Goal: Task Accomplishment & Management: Complete application form

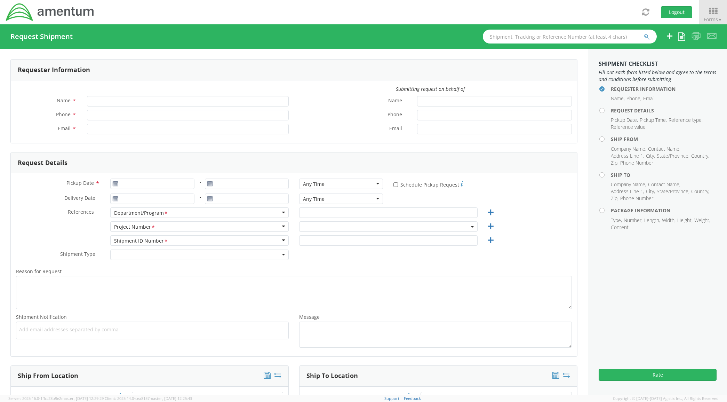
type input "[PERSON_NAME]"
type input "[PHONE_NUMBER]"
type input "[PERSON_NAME][EMAIL_ADDRESS][PERSON_NAME][DOMAIN_NAME]"
click at [181, 184] on input "Pickup Date *" at bounding box center [152, 183] width 84 height 10
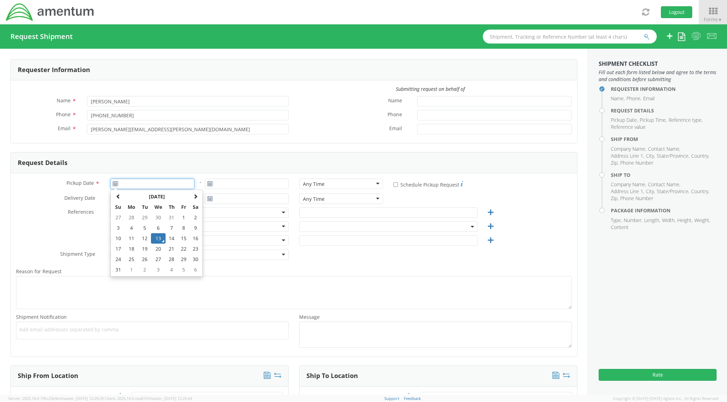
type input "[DATE]"
click at [159, 237] on td "13" at bounding box center [158, 238] width 15 height 10
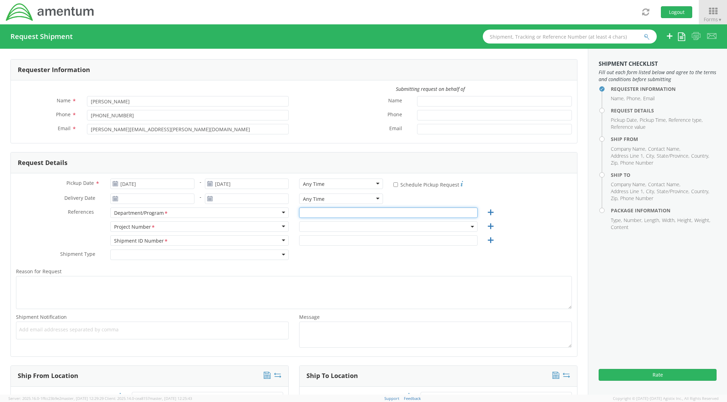
drag, startPoint x: 309, startPoint y: 214, endPoint x: 314, endPoint y: 216, distance: 5.4
click at [310, 214] on input "text" at bounding box center [388, 212] width 178 height 10
click at [319, 228] on span at bounding box center [388, 226] width 178 height 10
click at [326, 234] on input "search" at bounding box center [387, 238] width 172 height 10
paste input "401J.00.00.F.SSPS.9999"
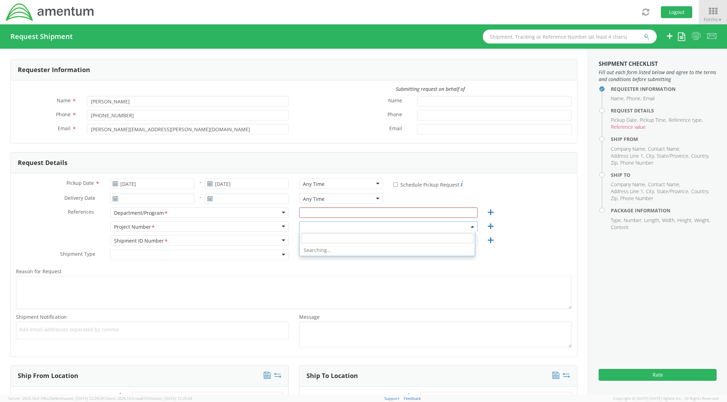
type input "401J.00.00.F.SSPS.9999"
click at [320, 214] on input "text" at bounding box center [388, 212] width 178 height 10
type input "AMENTUM"
click at [328, 223] on span at bounding box center [388, 226] width 178 height 10
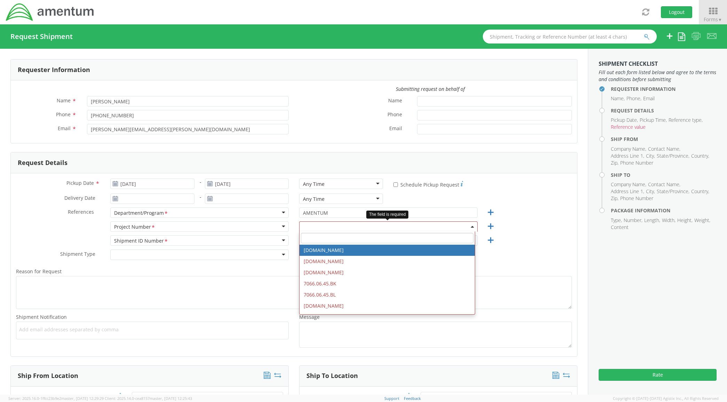
click at [331, 241] on input "search" at bounding box center [387, 238] width 172 height 10
paste input "401J.00.00.F.SSPS.9999"
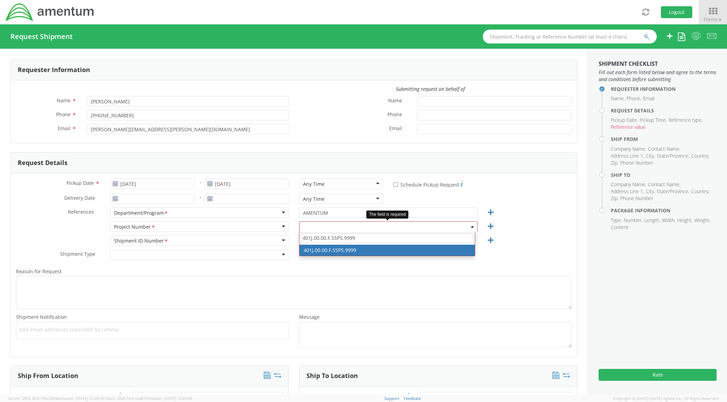
type input "401J.00.00.F.SSPS.9999"
select select "401J.00.00.F.SSPS.9999"
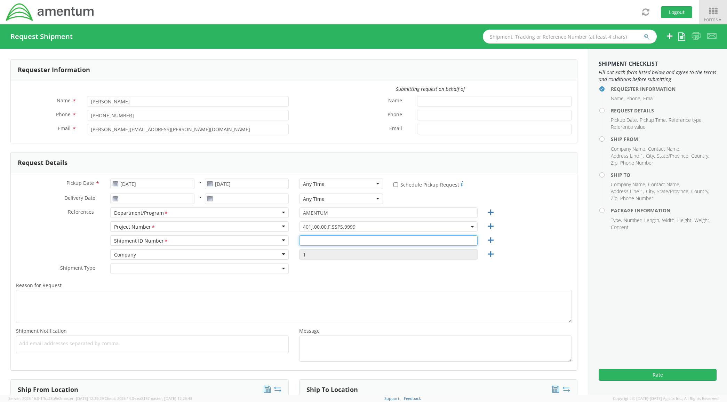
click at [330, 241] on input "text" at bounding box center [388, 240] width 178 height 10
paste input "401J.00.00.F.SSPS.9999"
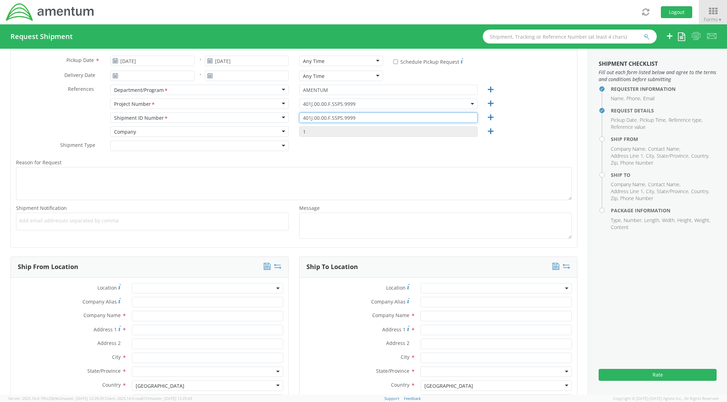
scroll to position [203, 0]
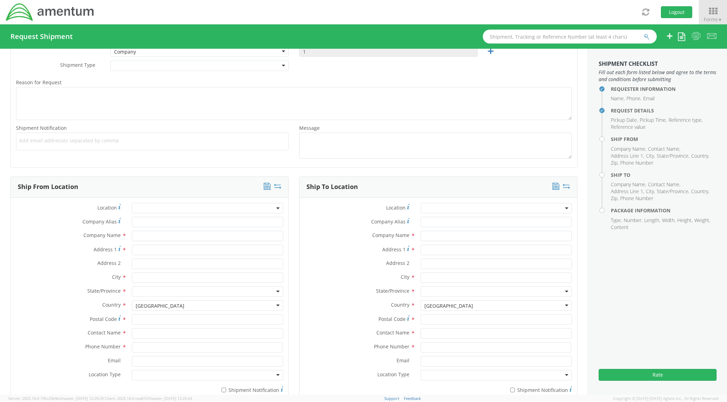
type input "401J.00.00.F.SSPS.9999"
click at [150, 242] on div "Company Name *" at bounding box center [150, 238] width 278 height 14
click at [149, 235] on input "text" at bounding box center [208, 236] width 152 height 10
type input "AMENTUM"
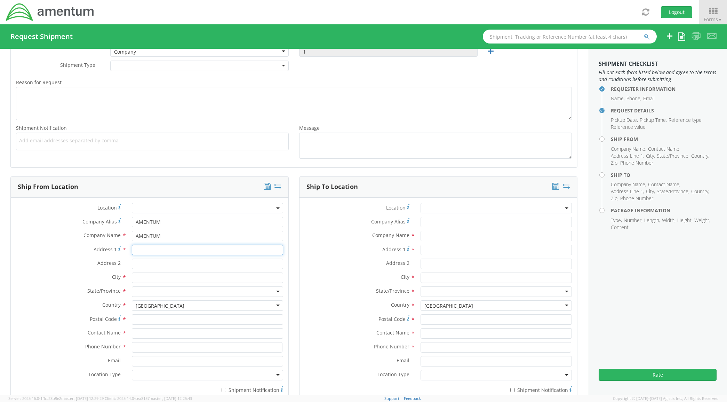
type input "[STREET_ADDRESS]"
type input "[GEOGRAPHIC_DATA]"
type input "76177"
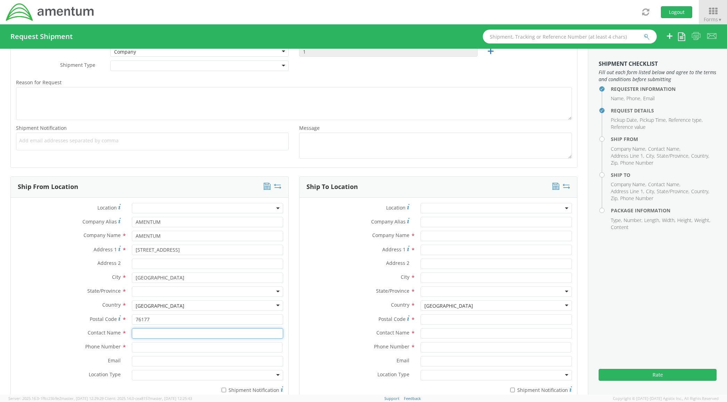
type input "[PERSON_NAME]"
type input "8172241267"
type input "[PERSON_NAME][EMAIL_ADDRESS][PERSON_NAME][DOMAIN_NAME]"
type input "AMENTUM"
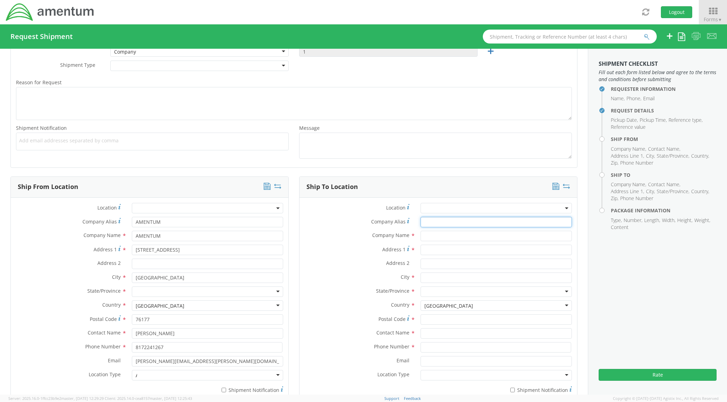
type input "AMENTUM"
type input "[STREET_ADDRESS]"
type input "[GEOGRAPHIC_DATA]"
type input "76177"
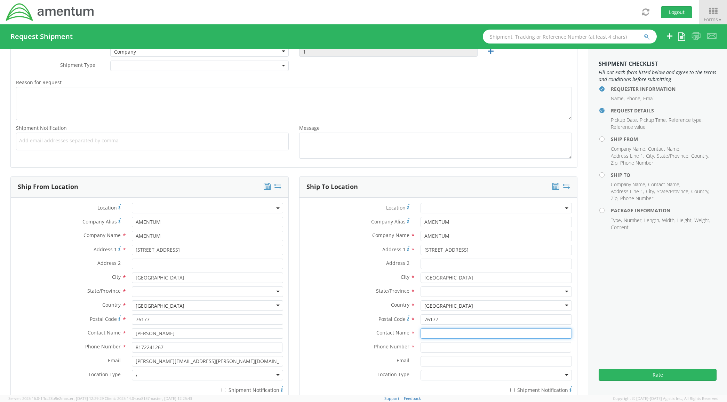
type input "[PERSON_NAME]"
type input "8172241267"
type input "[PERSON_NAME][EMAIL_ADDRESS][PERSON_NAME][DOMAIN_NAME]"
type input "AMENTUM"
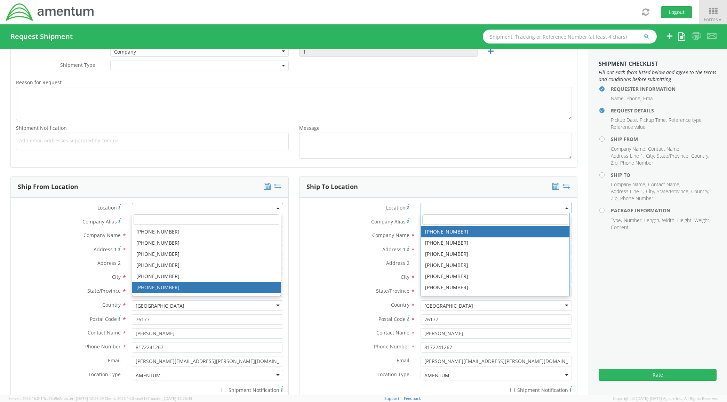
scroll to position [1751, 0]
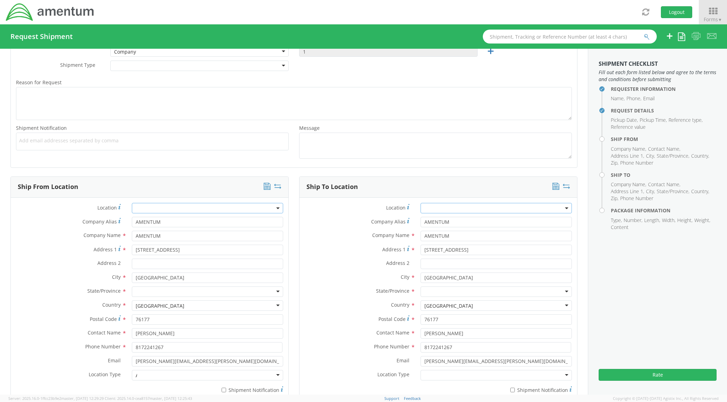
click at [93, 291] on span "State/Province" at bounding box center [103, 290] width 33 height 7
click at [143, 290] on div at bounding box center [208, 291] width 152 height 10
type input "te"
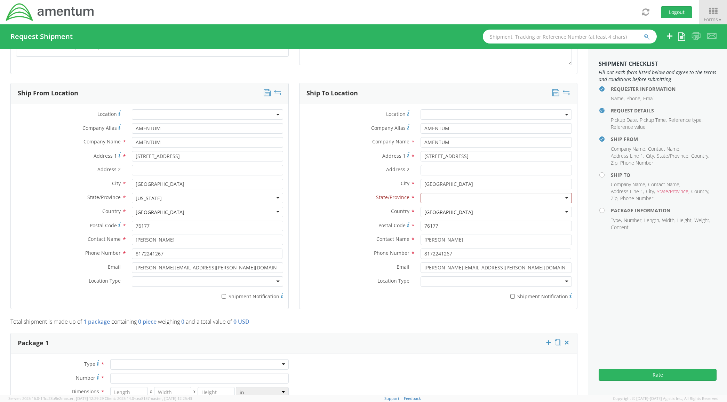
scroll to position [304, 0]
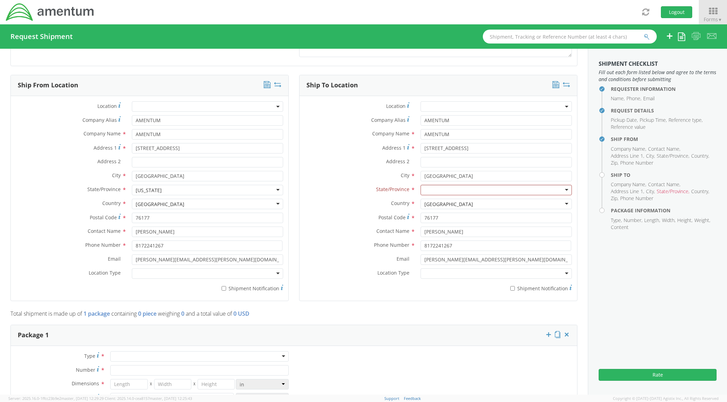
drag, startPoint x: 131, startPoint y: 360, endPoint x: 131, endPoint y: 369, distance: 8.7
click at [131, 359] on div at bounding box center [199, 356] width 178 height 10
drag, startPoint x: 129, startPoint y: 384, endPoint x: 131, endPoint y: 355, distance: 28.6
click at [133, 354] on div "Pallet(s) Oversized (Not Stackable)" at bounding box center [199, 356] width 178 height 10
type input "1"
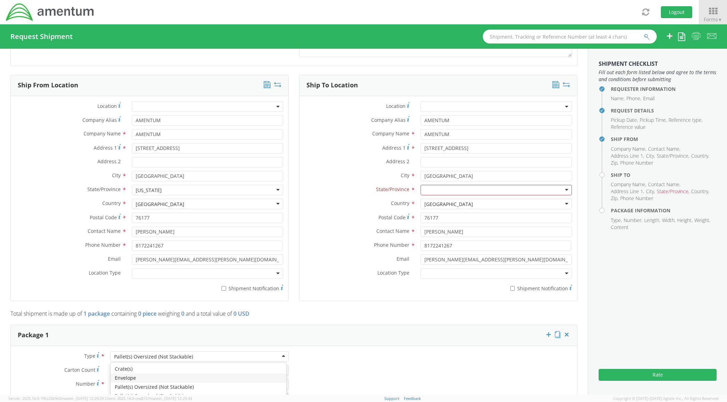
type input "9.5"
type input "12.5"
type input "0.25"
type input "1"
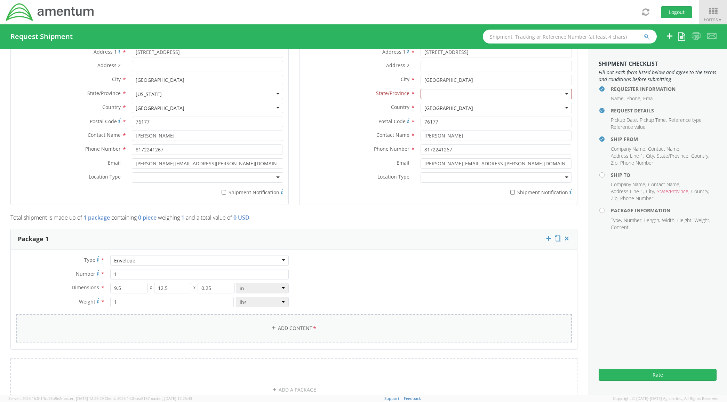
scroll to position [405, 0]
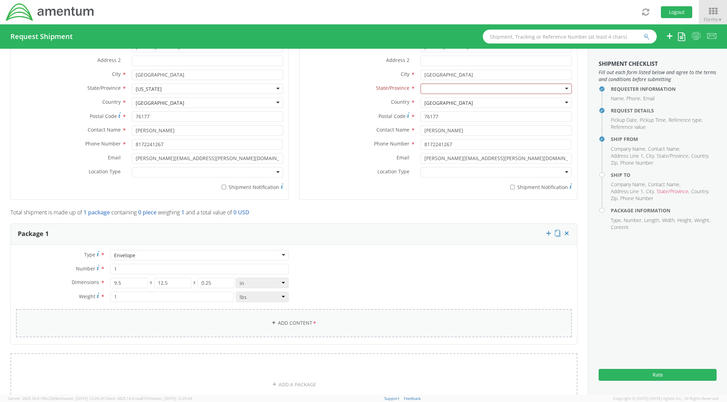
click at [152, 312] on link "Add Content *" at bounding box center [294, 323] width 556 height 28
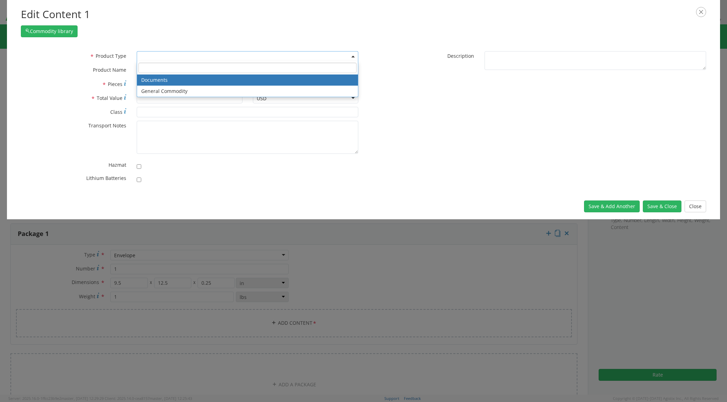
click at [185, 56] on span at bounding box center [248, 56] width 222 height 10
select select "DOCUMENT"
type input "Documents"
type input "1"
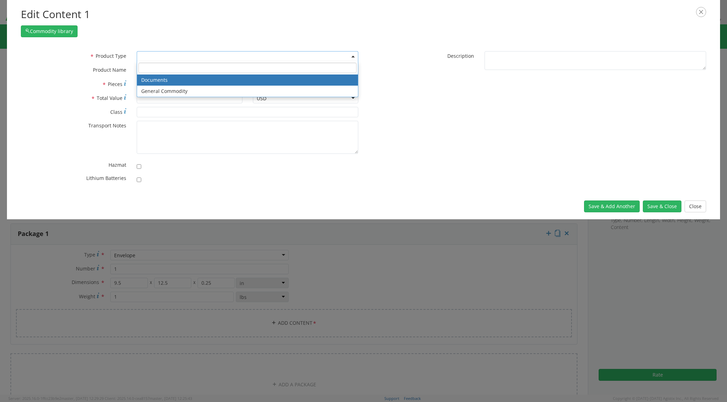
type textarea "Documents"
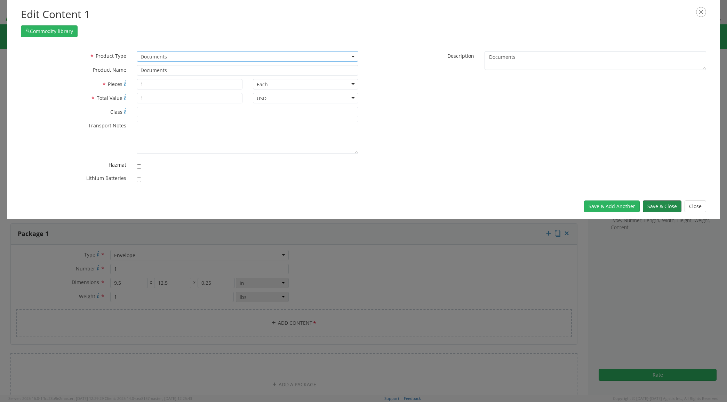
click at [649, 206] on button "Save & Close" at bounding box center [662, 206] width 39 height 12
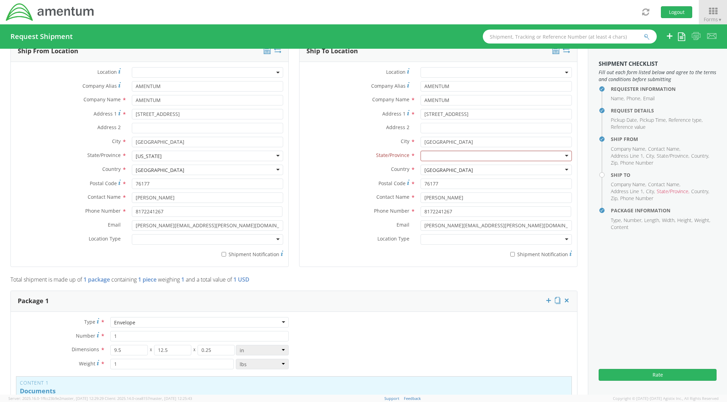
scroll to position [304, 0]
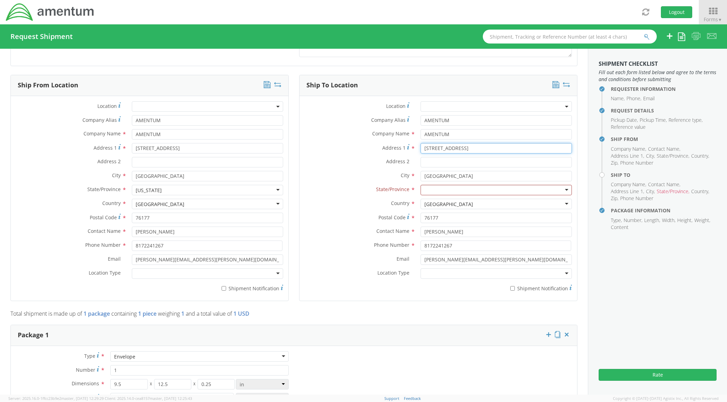
drag, startPoint x: 477, startPoint y: 152, endPoint x: 383, endPoint y: 151, distance: 93.9
click at [383, 150] on div "Address [STREET_ADDRESS]" at bounding box center [438, 148] width 278 height 10
type input "8109 [GEOGRAPHIC_DATA] Ct"
type input "[GEOGRAPHIC_DATA]"
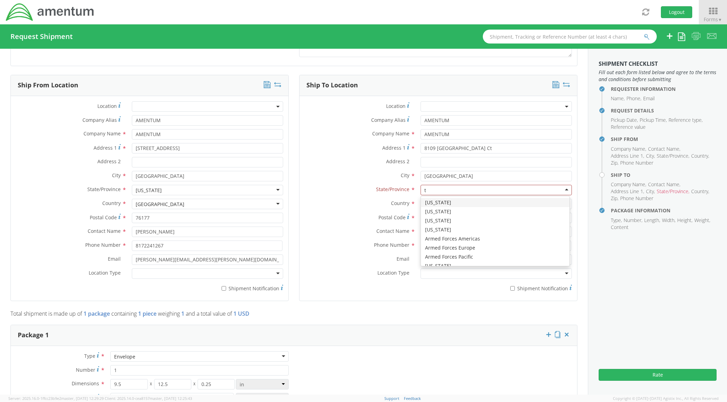
type input "te"
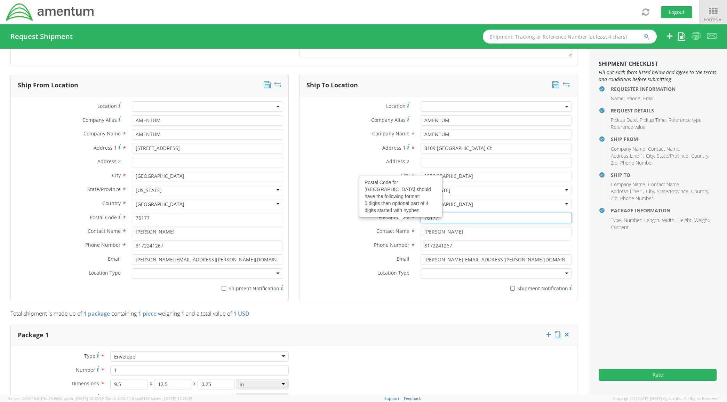
drag, startPoint x: 438, startPoint y: 217, endPoint x: 338, endPoint y: 219, distance: 100.2
click at [341, 220] on div "Postal Code Postal Code for United States should have the following format: 5 d…" at bounding box center [438, 217] width 278 height 10
type input "79915"
type input "[PERSON_NAME]"
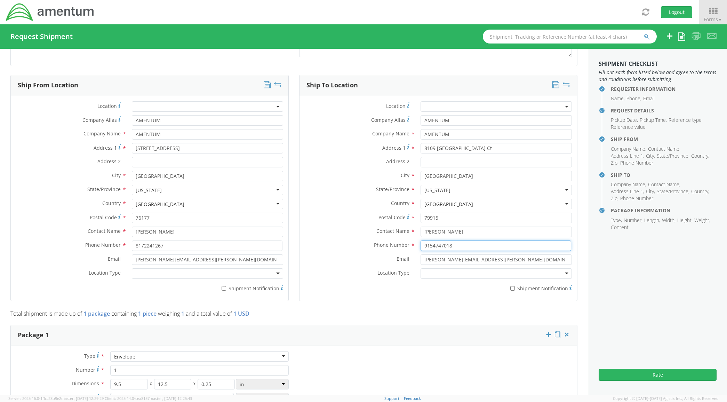
type input "9154747018"
drag, startPoint x: 475, startPoint y: 264, endPoint x: 375, endPoint y: 267, distance: 100.2
click at [375, 267] on div "Email * [PERSON_NAME][EMAIL_ADDRESS][PERSON_NAME][DOMAIN_NAME]" at bounding box center [438, 261] width 278 height 14
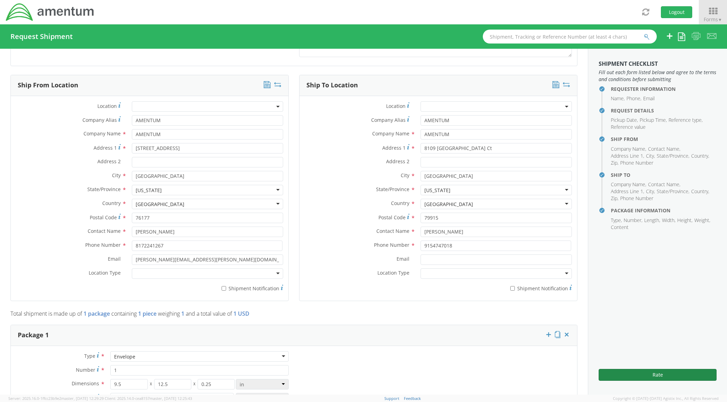
click at [635, 371] on button "Rate" at bounding box center [657, 375] width 118 height 12
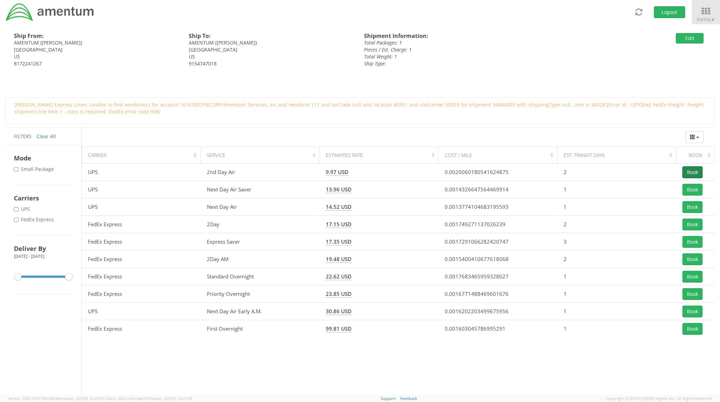
click at [689, 172] on button "Book" at bounding box center [693, 172] width 20 height 12
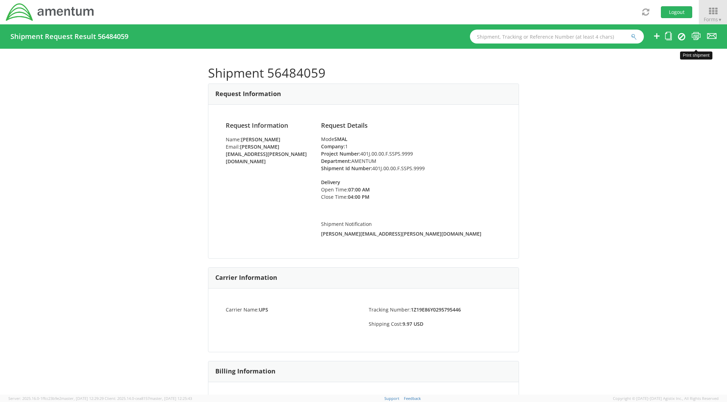
click at [694, 37] on icon at bounding box center [695, 36] width 9 height 9
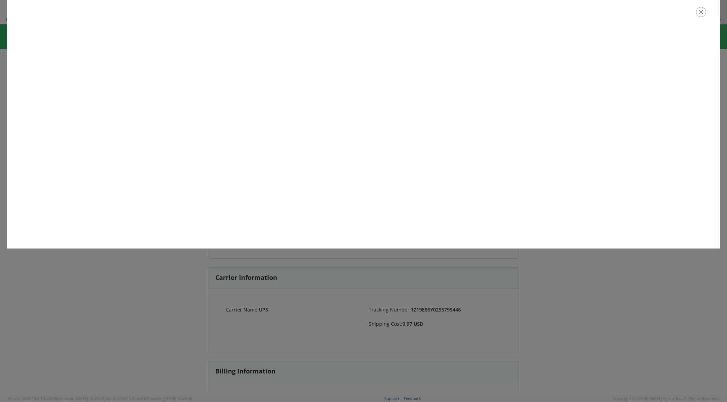
click at [701, 14] on icon "button" at bounding box center [701, 12] width 10 height 10
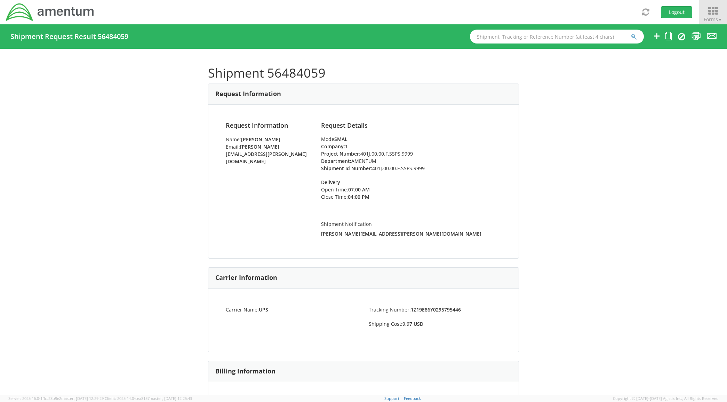
click at [710, 11] on icon at bounding box center [713, 11] width 32 height 10
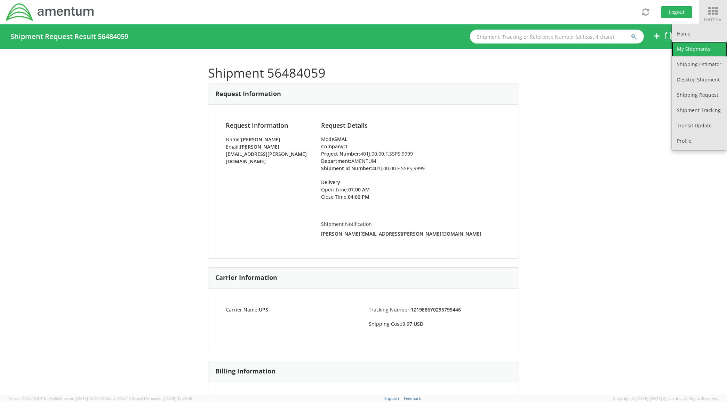
click at [685, 51] on link "My Shipments" at bounding box center [699, 48] width 55 height 15
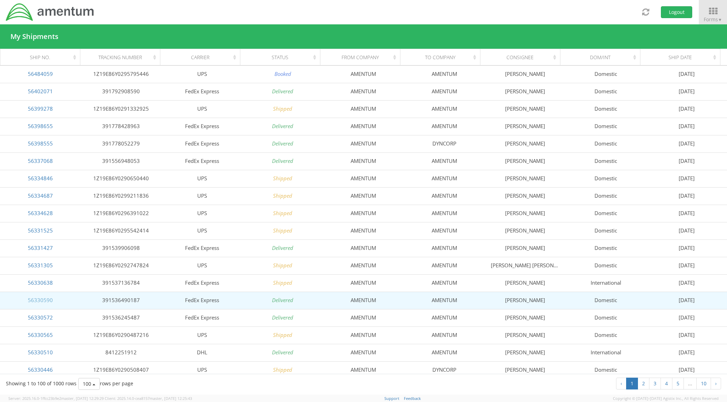
click at [41, 299] on link "56330590" at bounding box center [40, 299] width 25 height 7
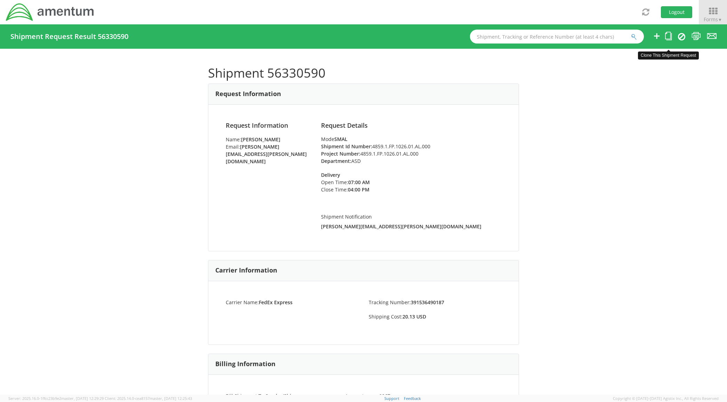
click at [668, 37] on icon at bounding box center [668, 36] width 7 height 9
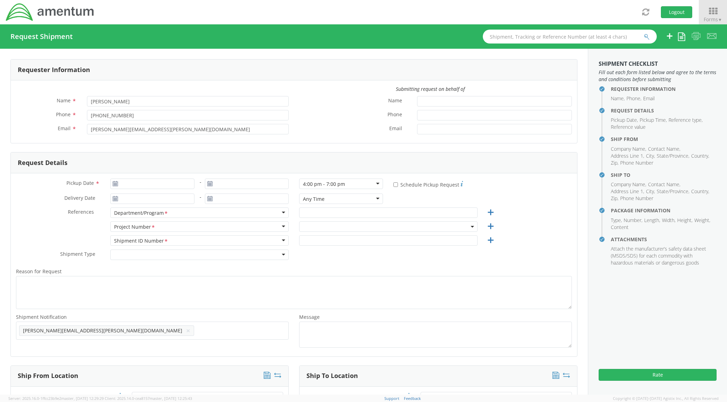
type input "[DATE]"
type input "ASD"
type input "4859.1.FP.1026.01.AL.000"
select select
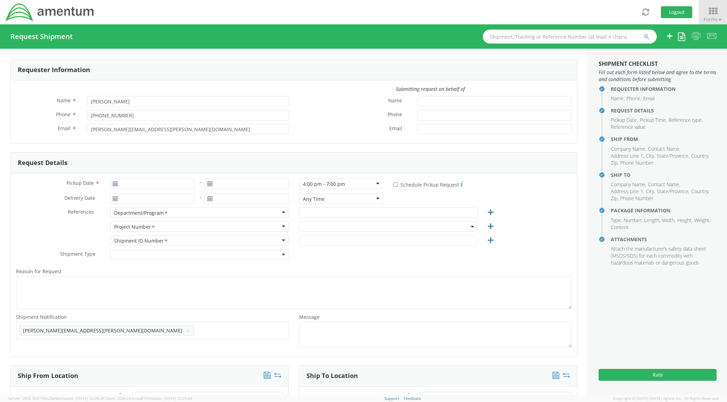
type input "AMENTUM"
type input "[STREET_ADDRESS]"
type input "[GEOGRAPHIC_DATA]"
type input "76177"
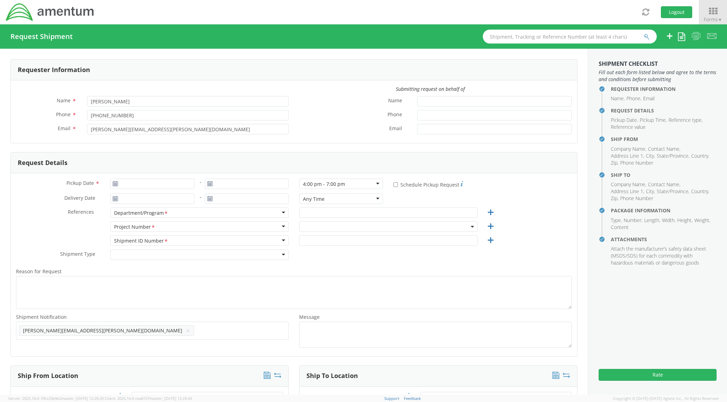
type input "[PERSON_NAME]"
type input "8172241267"
select select
type input "AMENTUM"
type input "[STREET_ADDRESS][PERSON_NAME]"
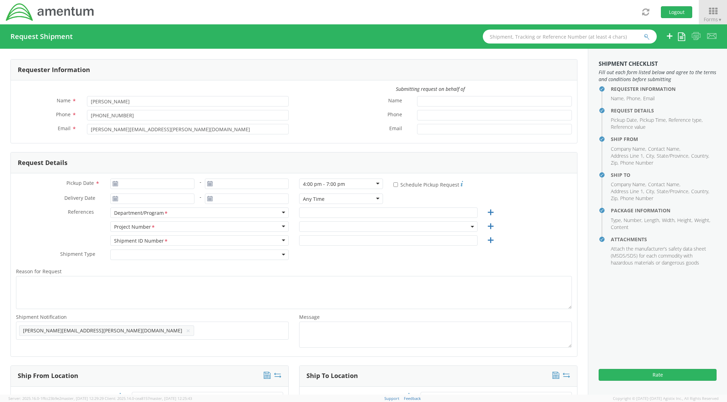
type input "[PERSON_NAME][GEOGRAPHIC_DATA]"
type input "20762"
type input "[PERSON_NAME]"
type input "3019813609"
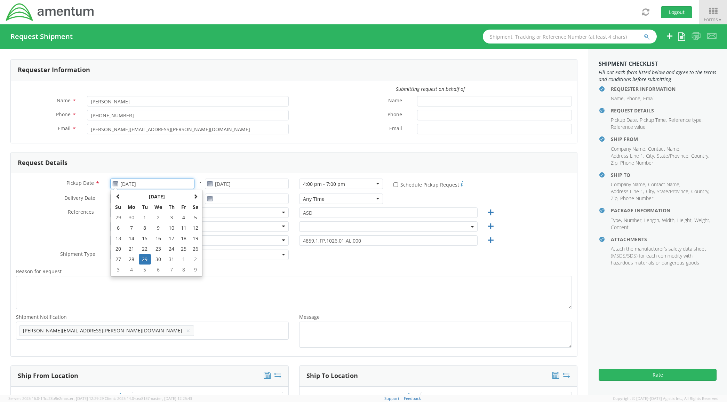
click at [185, 183] on input "[DATE]" at bounding box center [152, 183] width 84 height 10
click at [196, 198] on span at bounding box center [195, 196] width 5 height 5
select select "4859.1.FP.1026.01.AL.000"
drag, startPoint x: 164, startPoint y: 239, endPoint x: 162, endPoint y: 236, distance: 3.7
click at [166, 239] on td "14" at bounding box center [172, 238] width 12 height 10
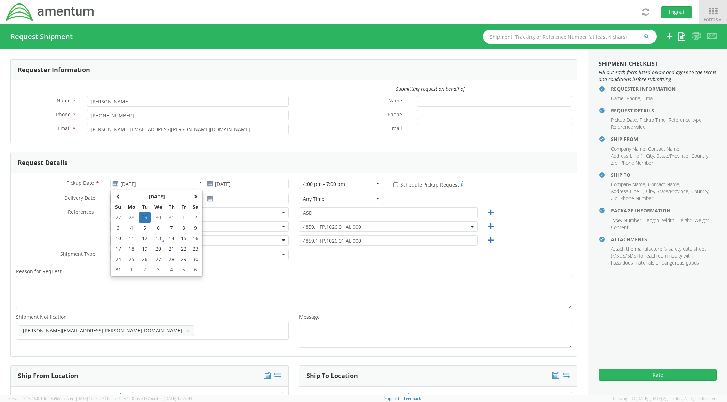
type input "[DATE]"
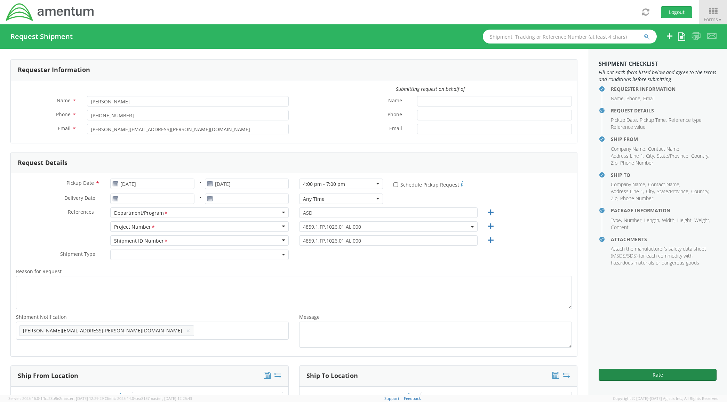
click at [685, 371] on button "Rate" at bounding box center [657, 375] width 118 height 12
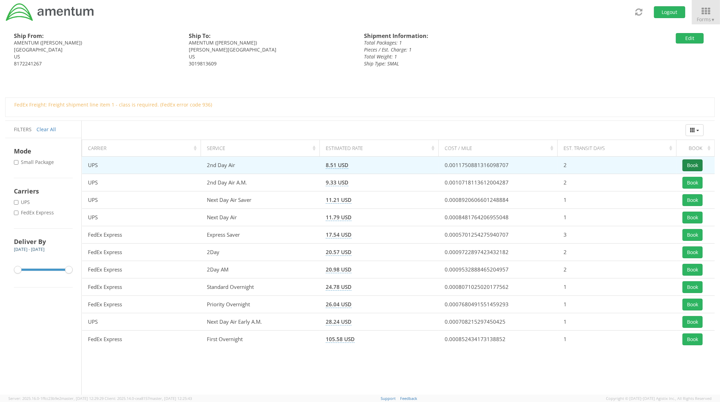
click at [699, 167] on button "Book" at bounding box center [693, 165] width 20 height 12
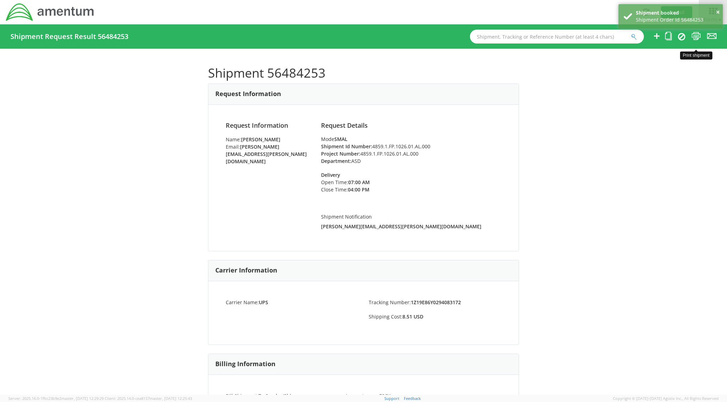
click at [696, 37] on icon at bounding box center [695, 36] width 9 height 9
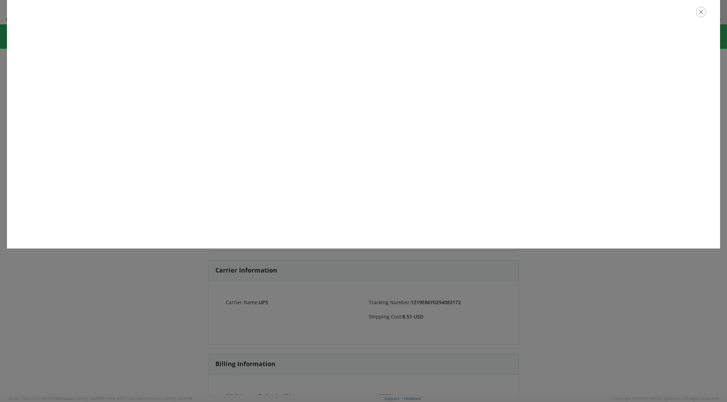
click at [701, 13] on icon "button" at bounding box center [701, 12] width 10 height 10
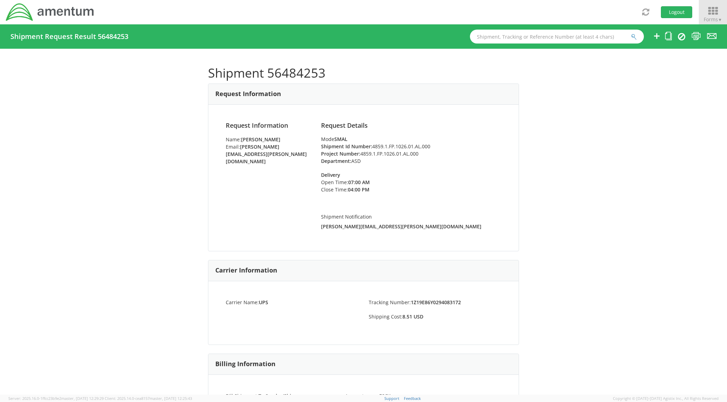
click at [707, 14] on icon at bounding box center [713, 11] width 32 height 10
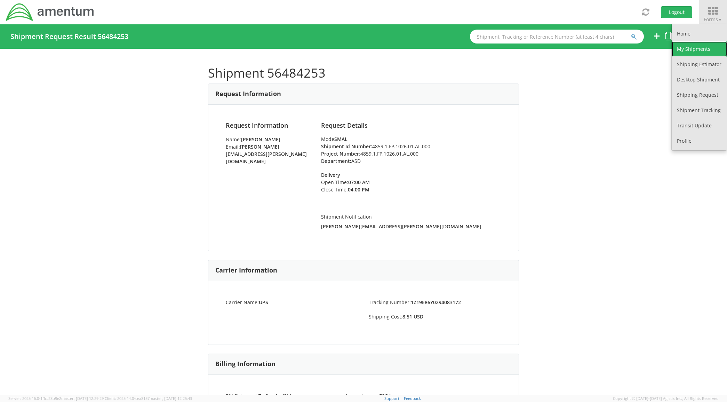
click at [697, 47] on link "My Shipments" at bounding box center [699, 48] width 55 height 15
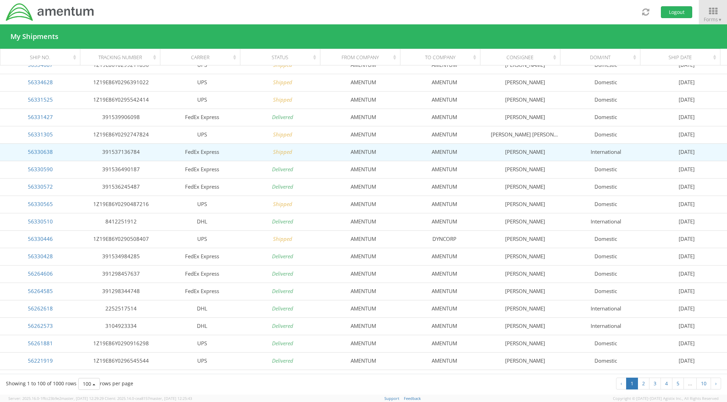
scroll to position [203, 0]
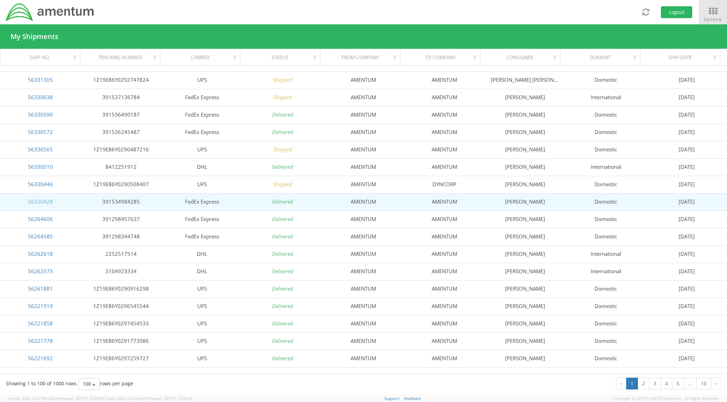
click at [46, 202] on link "56330428" at bounding box center [40, 201] width 25 height 7
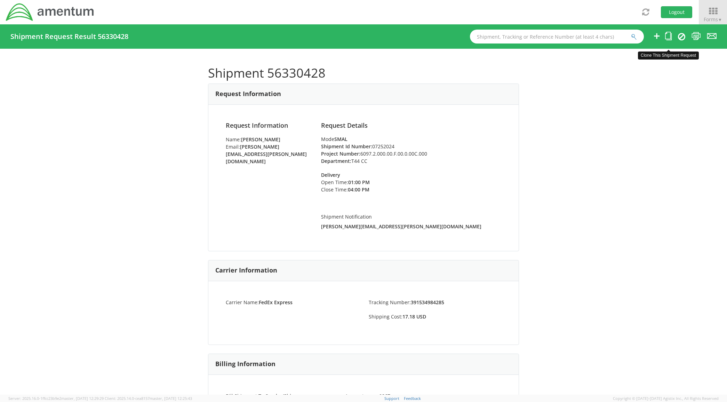
click at [667, 35] on icon at bounding box center [668, 36] width 7 height 9
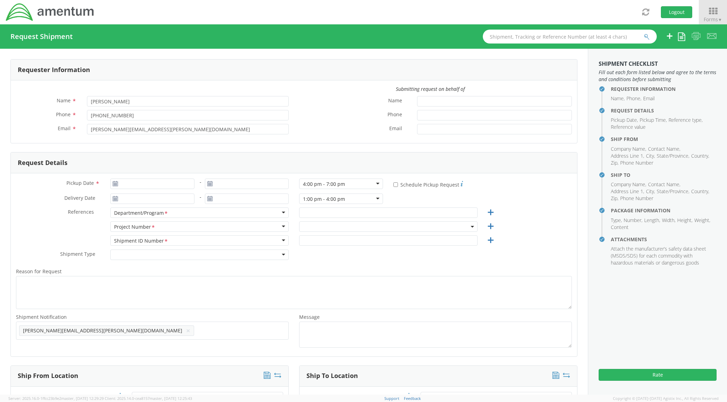
type input "[DATE]"
type input "T44 CC"
type input "07252024"
select select
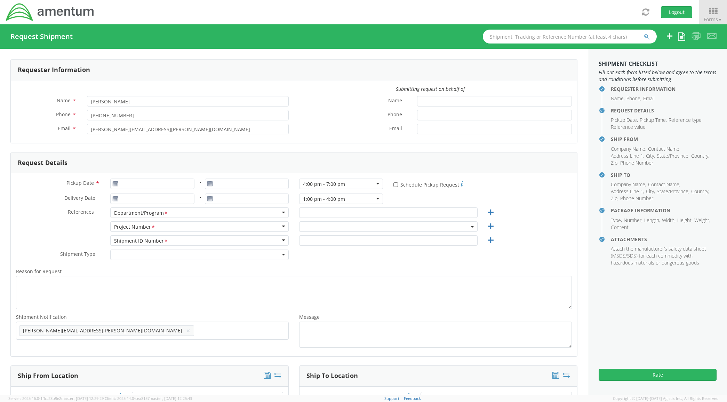
type input "AMENTUM"
type input "[STREET_ADDRESS]"
type input "[GEOGRAPHIC_DATA]"
type input "76177"
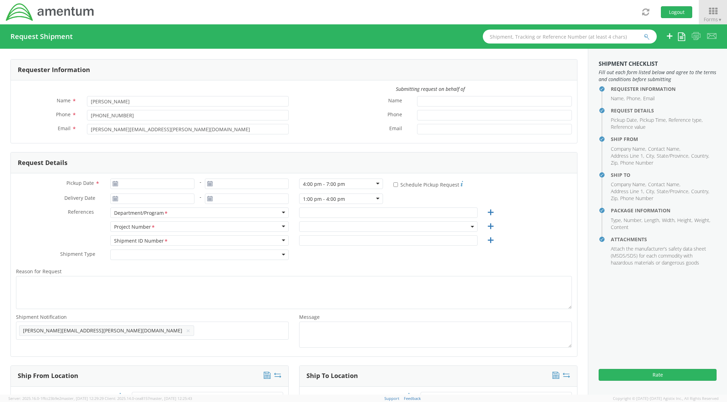
type input "[PERSON_NAME]"
type input "18172241267"
type input "[PERSON_NAME][EMAIL_ADDRESS][PERSON_NAME][DOMAIN_NAME]"
select select
type input "AMENTUM"
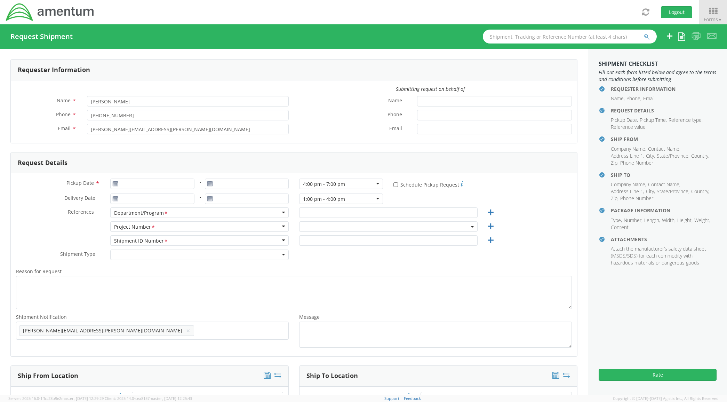
type input "1218 BLDG"
type input "[DATE]"
type input "78419"
type input "[PERSON_NAME]"
type input "3619616436"
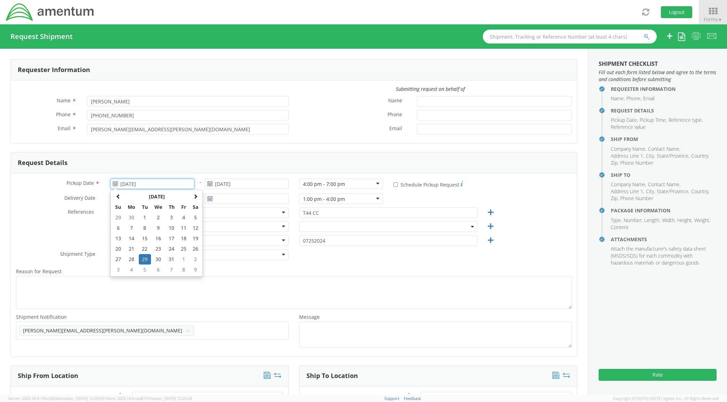
click at [180, 182] on input "[DATE]" at bounding box center [152, 183] width 84 height 10
select select "6097.2.000.00.F.00.0.00C.000"
click at [195, 197] on span at bounding box center [195, 196] width 5 height 5
click at [152, 238] on td "13" at bounding box center [158, 238] width 15 height 10
type input "[DATE]"
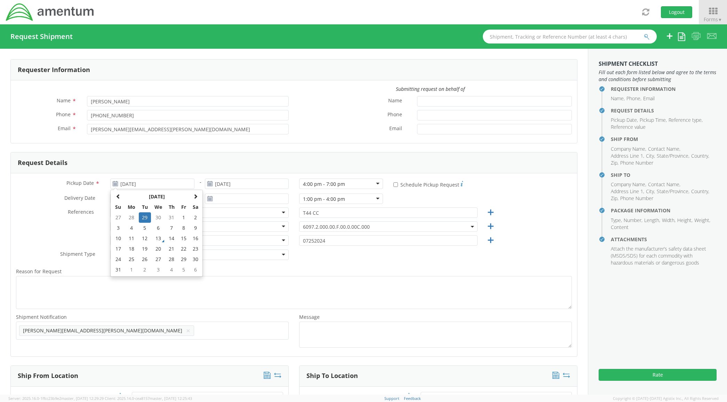
type input "[DATE]"
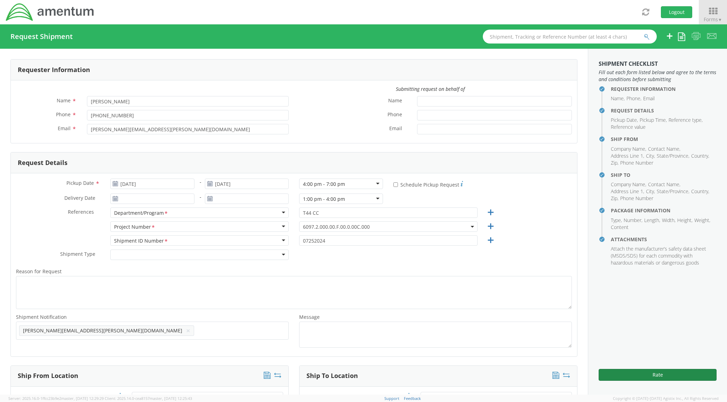
click at [701, 371] on button "Rate" at bounding box center [657, 375] width 118 height 12
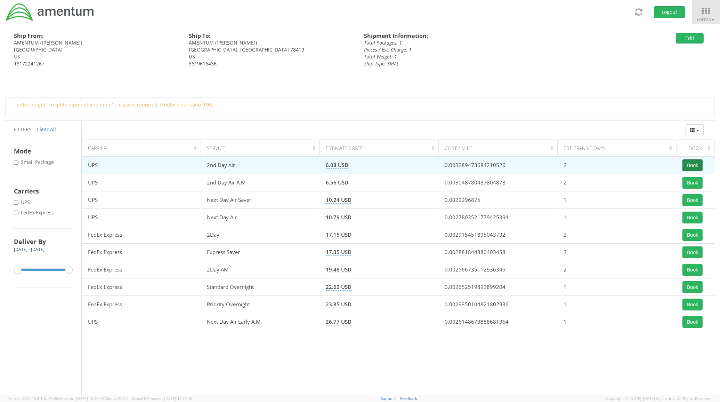
click at [693, 162] on button "Book" at bounding box center [693, 165] width 20 height 12
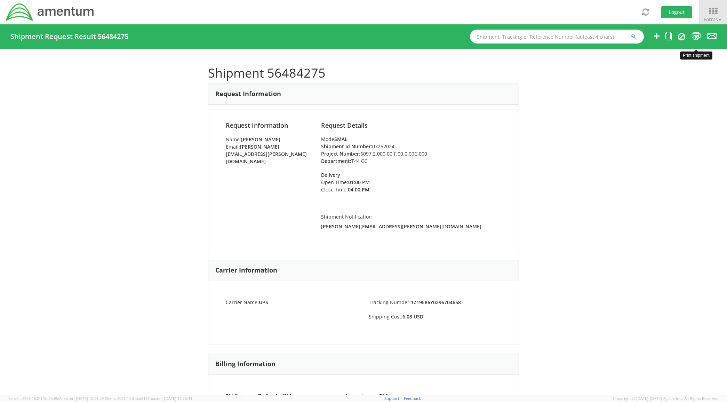
click at [693, 38] on icon at bounding box center [695, 36] width 9 height 9
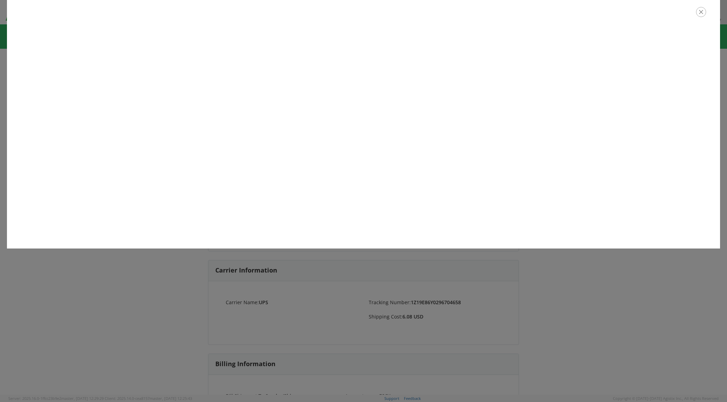
click at [698, 10] on icon "button" at bounding box center [701, 12] width 10 height 10
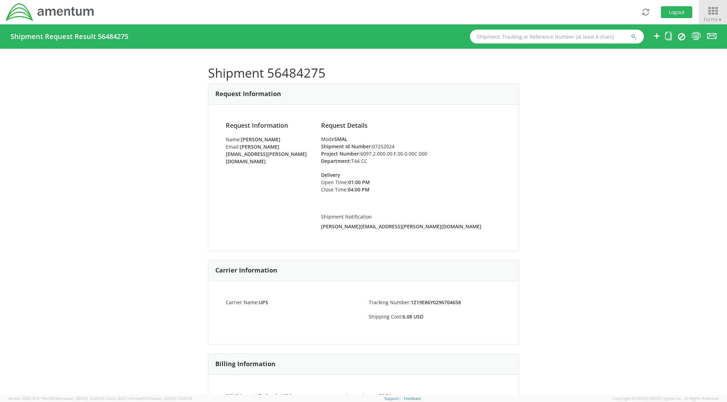
click at [707, 11] on icon at bounding box center [713, 11] width 32 height 10
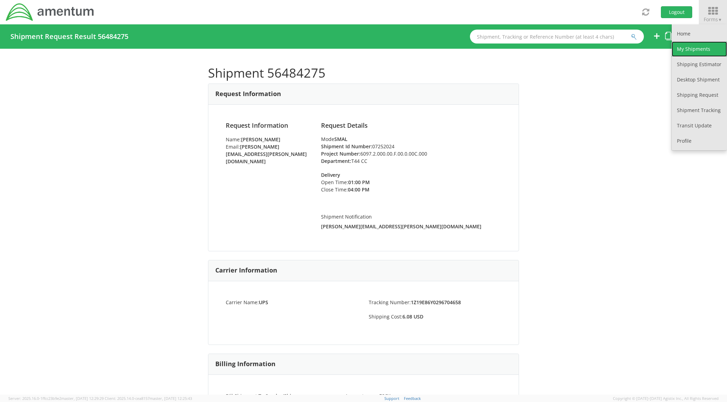
click at [690, 49] on link "My Shipments" at bounding box center [699, 48] width 55 height 15
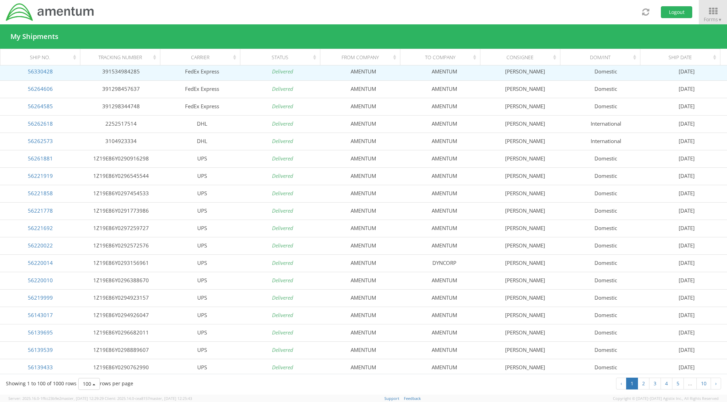
scroll to position [405, 0]
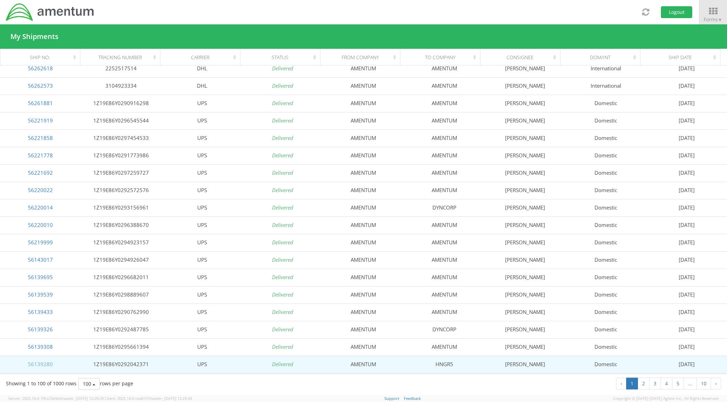
click at [45, 363] on link "56139280" at bounding box center [40, 363] width 25 height 7
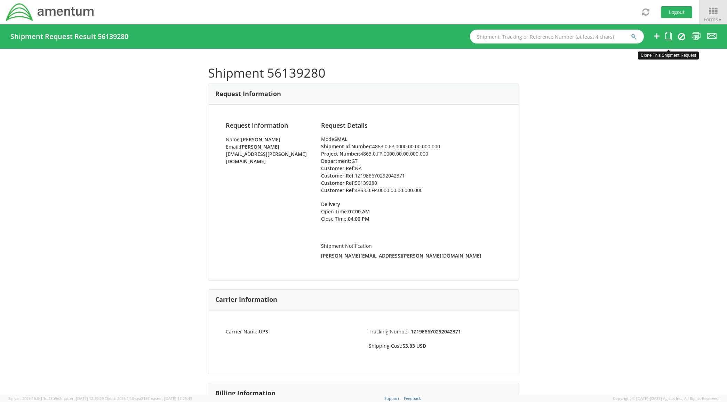
click at [665, 32] on icon at bounding box center [668, 36] width 7 height 9
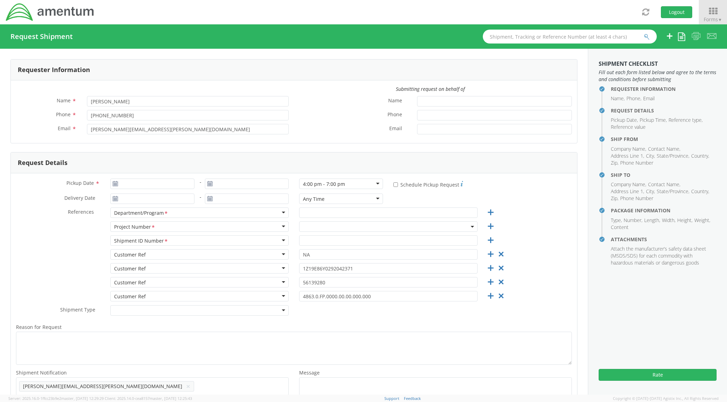
type input "[DATE]"
type input "GT"
type input "4863.0.FP.0000.00.00.000.000"
select select
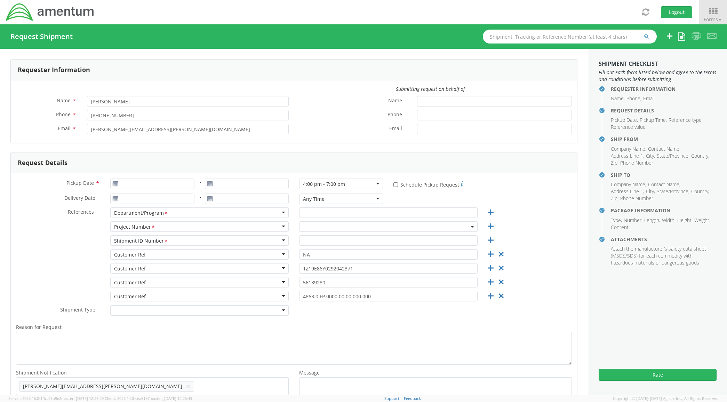
type input "AMENTUM"
type input "[STREET_ADDRESS]"
type input "[GEOGRAPHIC_DATA]"
type input "76177"
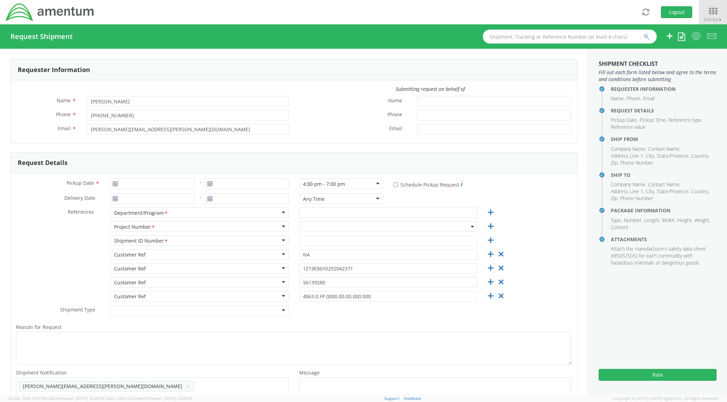
type input "[PERSON_NAME]"
type input "8172241267"
select select
type input "HNGR5"
type input "[STREET_ADDRESS]"
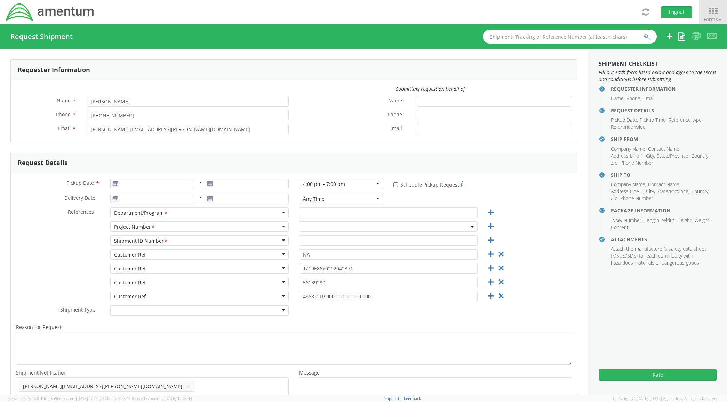
type input "H5"
type input "FALLON"
type input "89496"
type input "[PERSON_NAME]"
type input "7754263663"
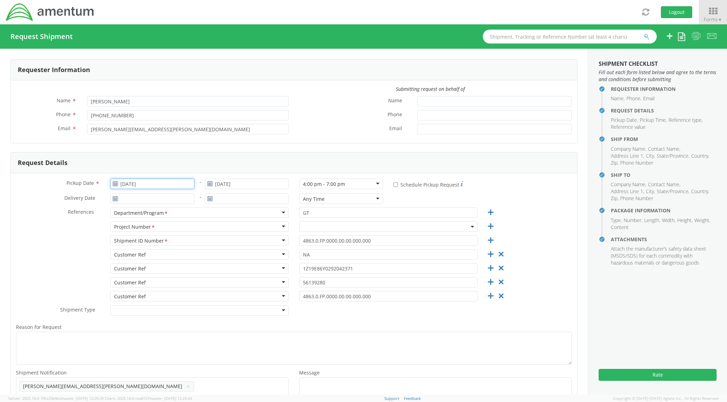
click at [188, 184] on input "[DATE]" at bounding box center [152, 183] width 84 height 10
drag, startPoint x: 198, startPoint y: 194, endPoint x: 195, endPoint y: 199, distance: 5.3
click at [198, 195] on th at bounding box center [196, 196] width 12 height 10
select select "4863.0.FP.0000.00.00.000.000"
click at [162, 242] on td "13" at bounding box center [158, 238] width 15 height 10
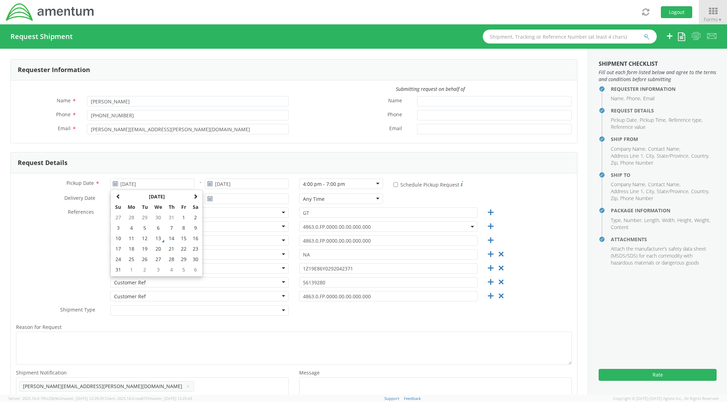
type input "[DATE]"
click at [497, 253] on icon at bounding box center [501, 254] width 9 height 9
type input "1Z19E86Y0292042371"
type input "56139280"
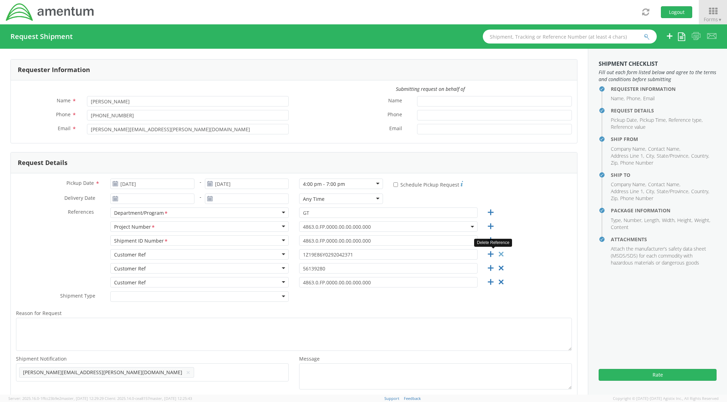
click at [497, 253] on icon at bounding box center [501, 254] width 9 height 9
type input "56139280"
type input "4863.0.FP.0000.00.00.000.000"
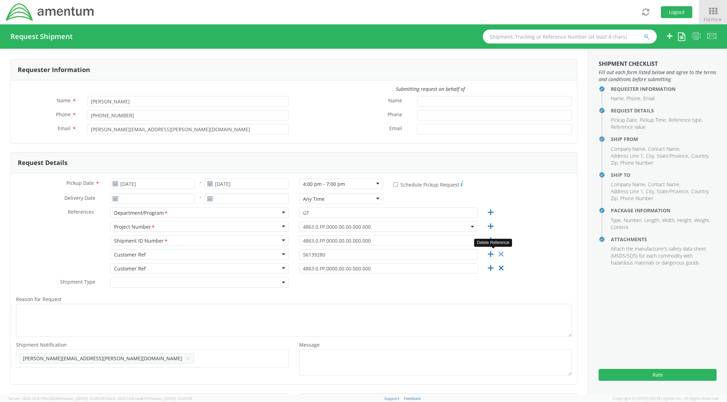
click at [497, 253] on icon at bounding box center [501, 254] width 9 height 9
type input "4863.0.FP.0000.00.00.000.000"
click at [497, 253] on icon at bounding box center [501, 254] width 9 height 9
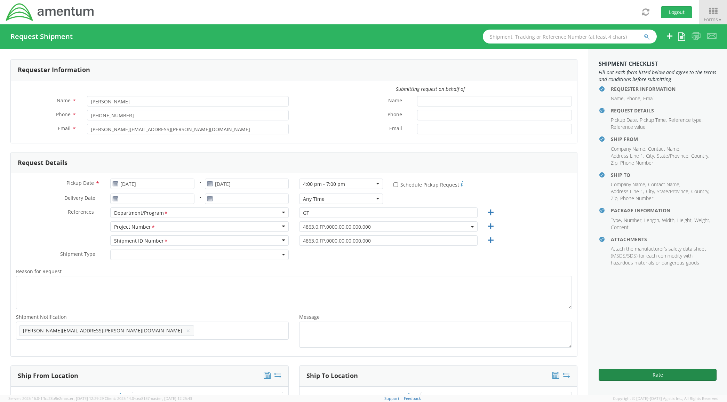
click at [665, 371] on button "Rate" at bounding box center [657, 375] width 118 height 12
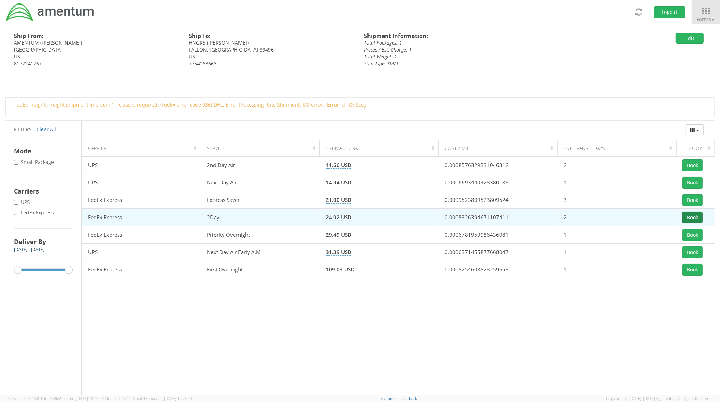
click at [681, 218] on td "Book" at bounding box center [696, 217] width 38 height 17
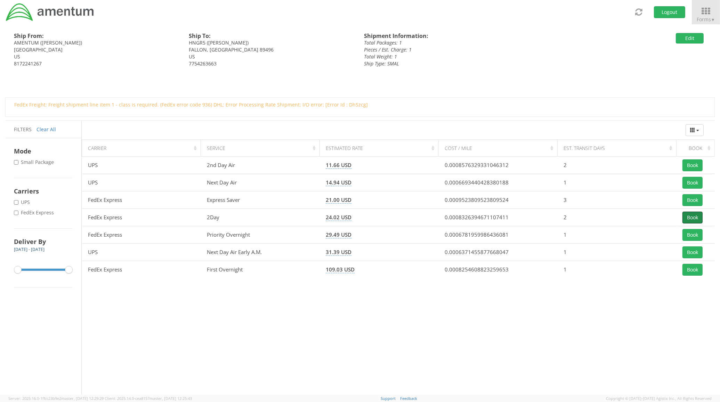
click at [689, 217] on button "Book" at bounding box center [693, 217] width 20 height 12
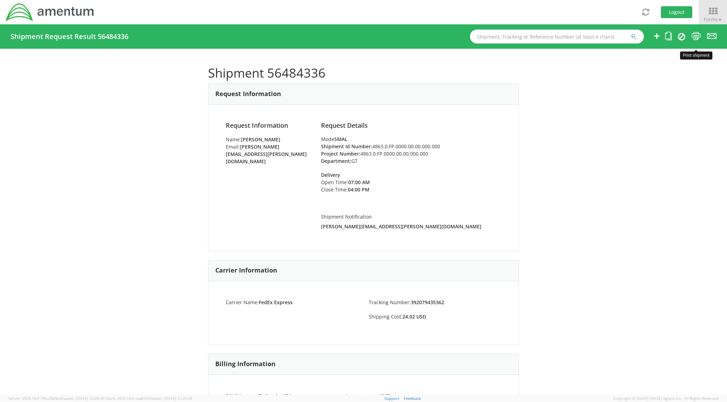
drag, startPoint x: 701, startPoint y: 38, endPoint x: 695, endPoint y: 36, distance: 6.7
click at [697, 38] on ul at bounding box center [680, 36] width 73 height 24
click at [695, 36] on icon at bounding box center [695, 36] width 9 height 9
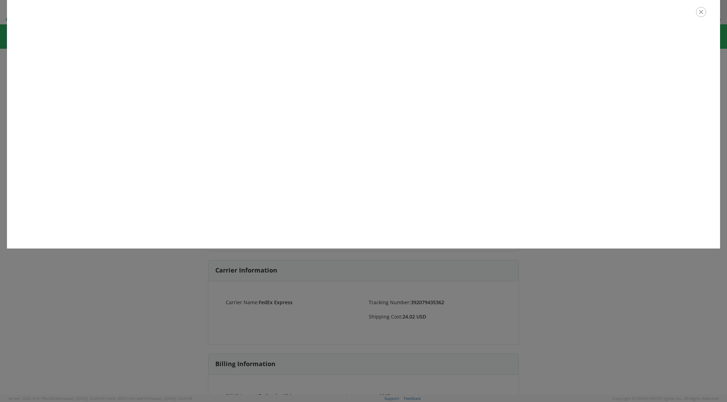
click at [702, 14] on icon "button" at bounding box center [701, 12] width 10 height 10
